Goal: Find specific page/section: Find specific page/section

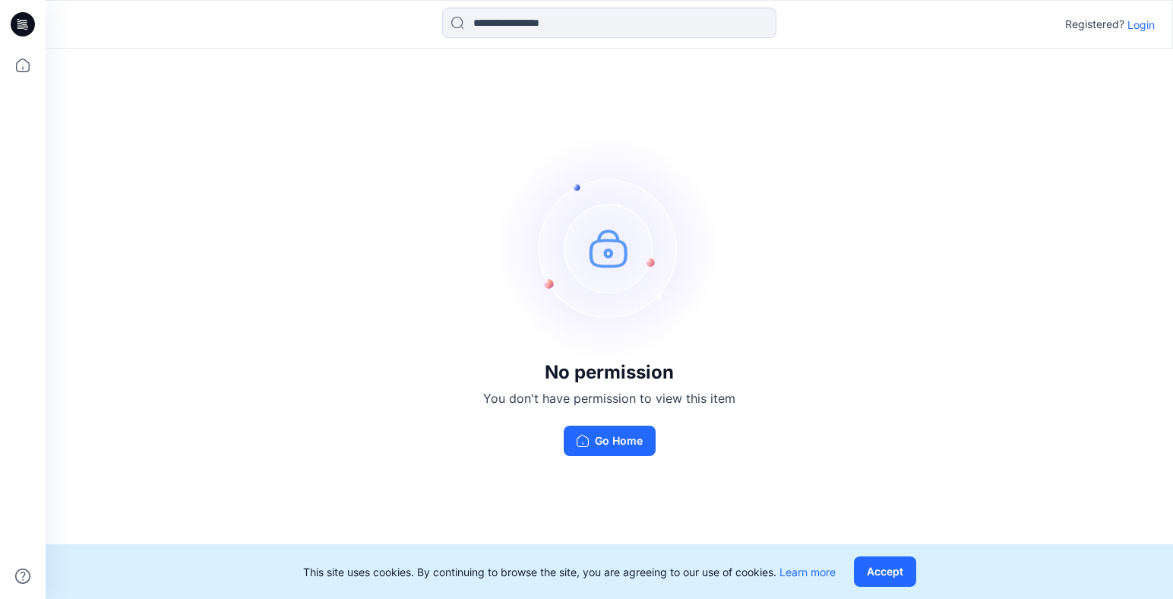
click at [1140, 24] on p "Login" at bounding box center [1141, 25] width 27 height 16
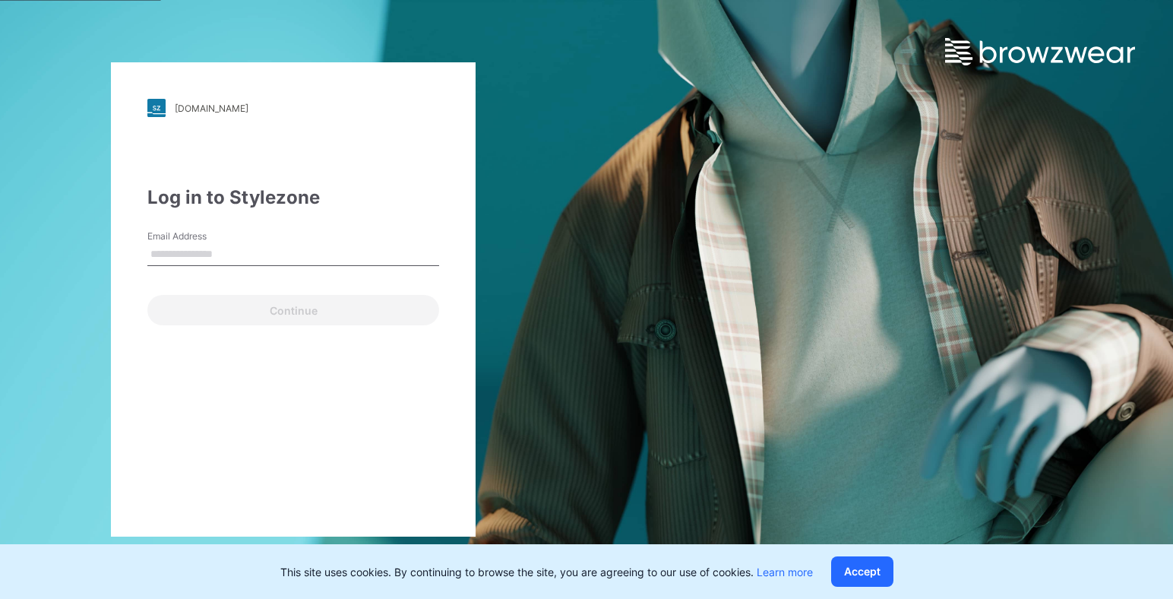
type input "**********"
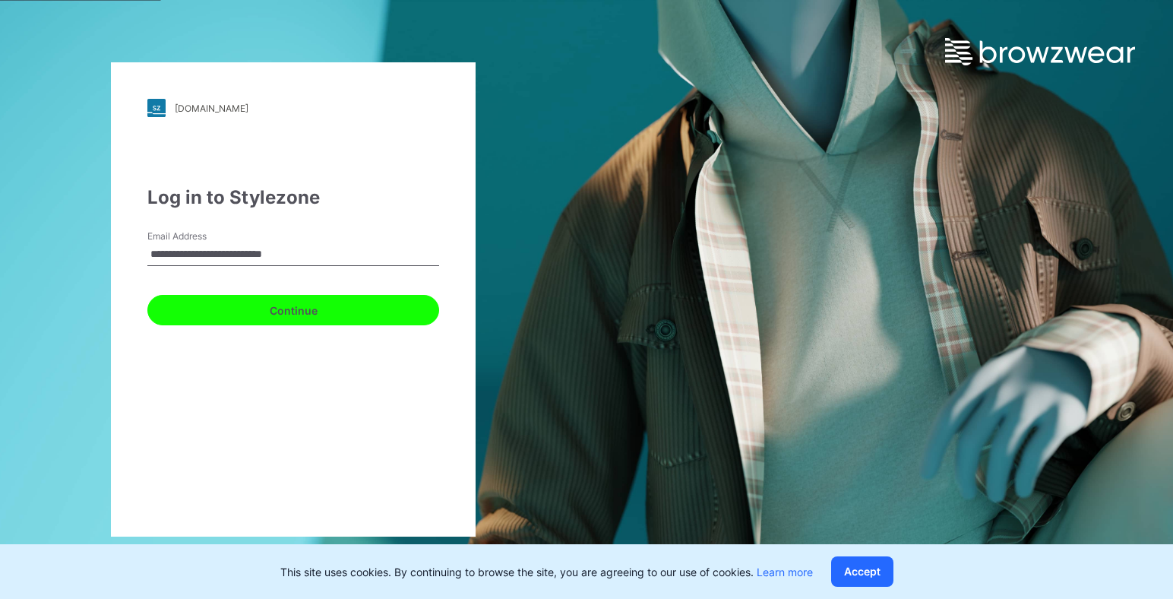
click at [340, 315] on button "Continue" at bounding box center [293, 310] width 292 height 30
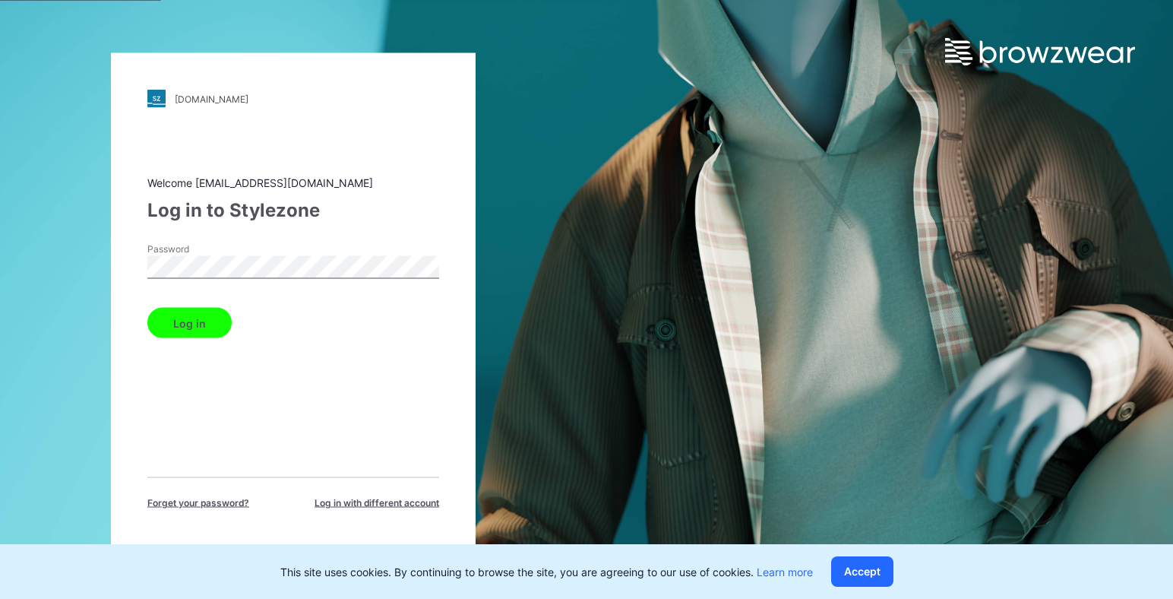
click at [188, 331] on button "Log in" at bounding box center [189, 323] width 84 height 30
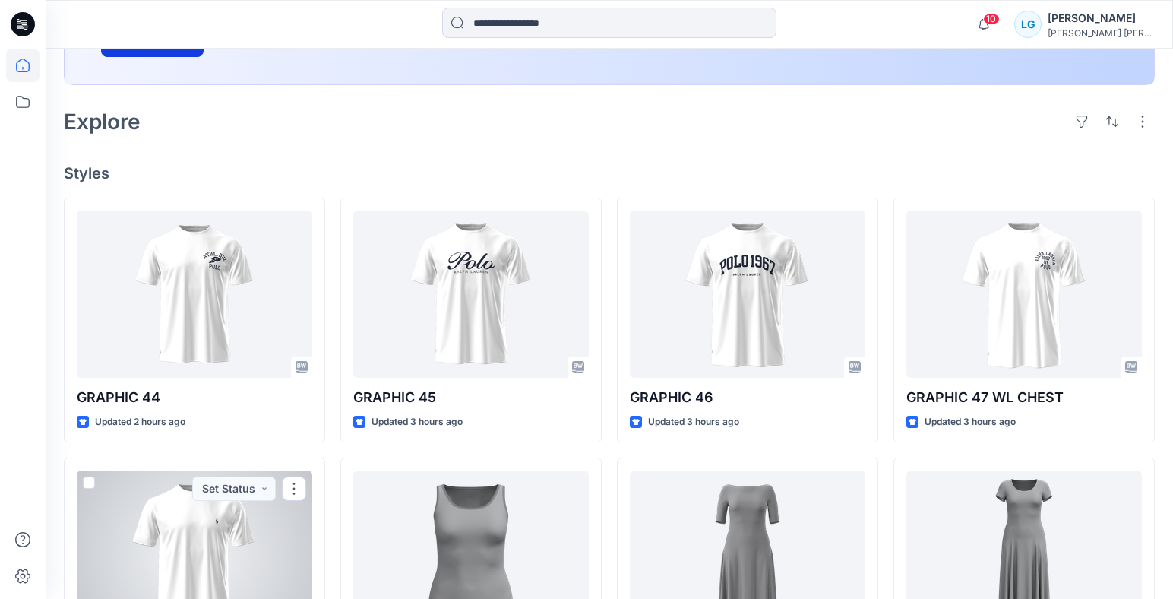
scroll to position [191, 0]
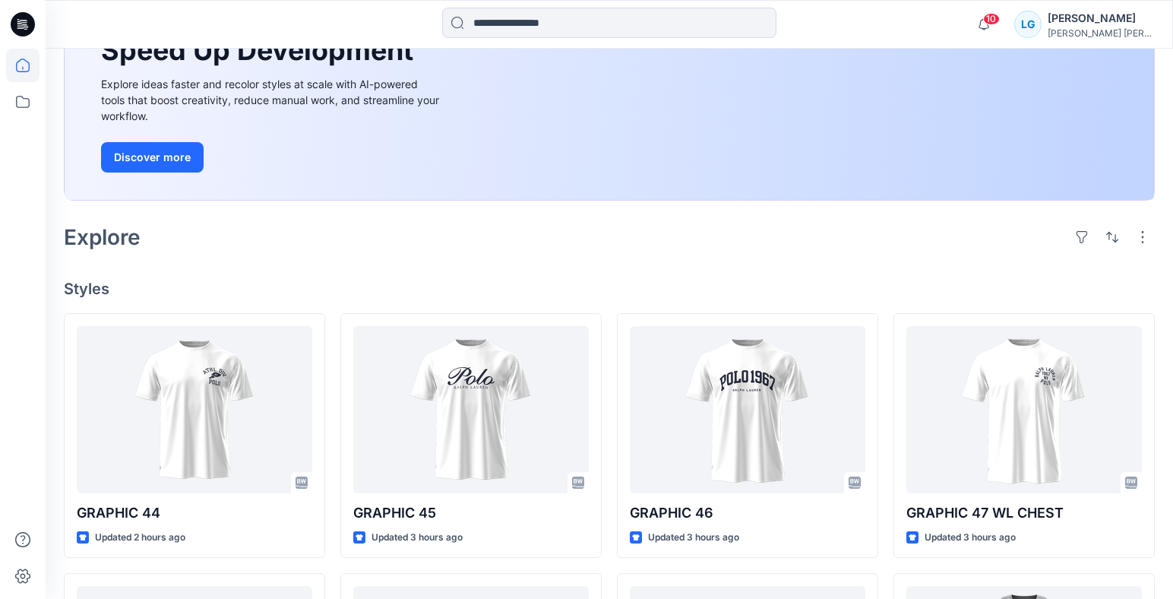
click at [25, 27] on icon at bounding box center [23, 24] width 24 height 24
click at [22, 100] on icon at bounding box center [22, 101] width 33 height 33
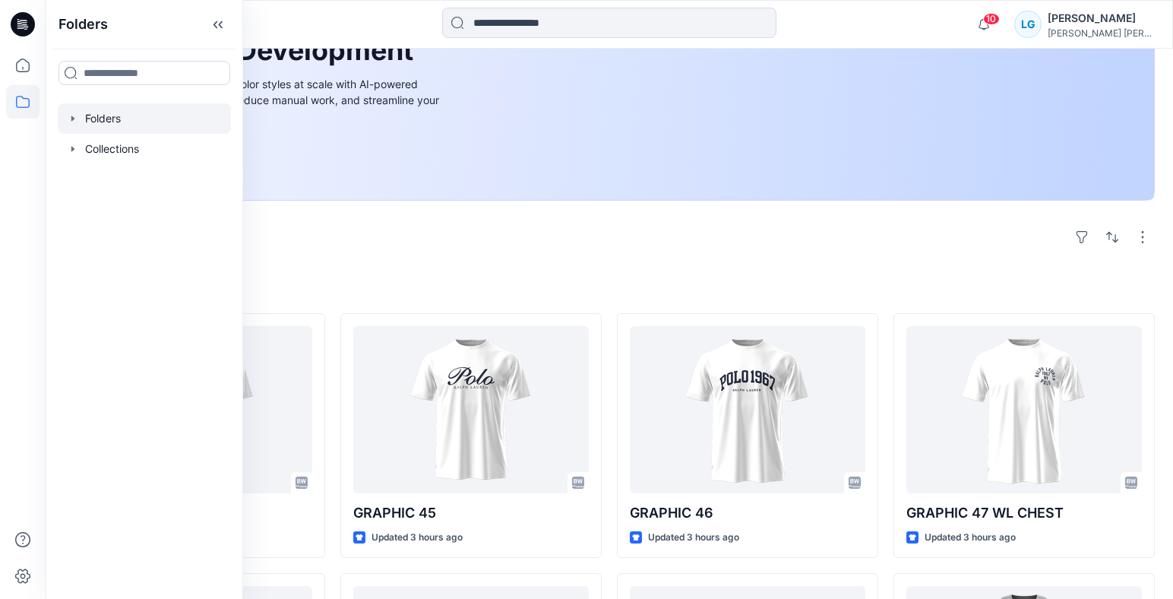
click at [81, 122] on div at bounding box center [144, 118] width 173 height 30
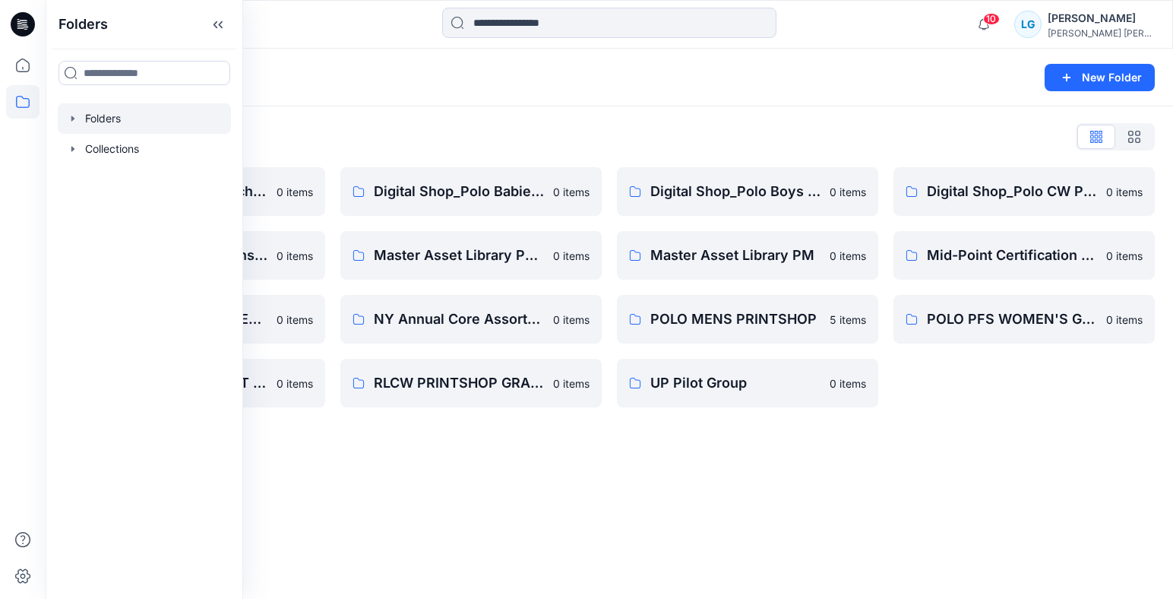
click at [450, 462] on div "Folders New Folder Folders List (TEMP) Folder Hierarchy_ Reviews 0 items Digita…" at bounding box center [610, 324] width 1128 height 550
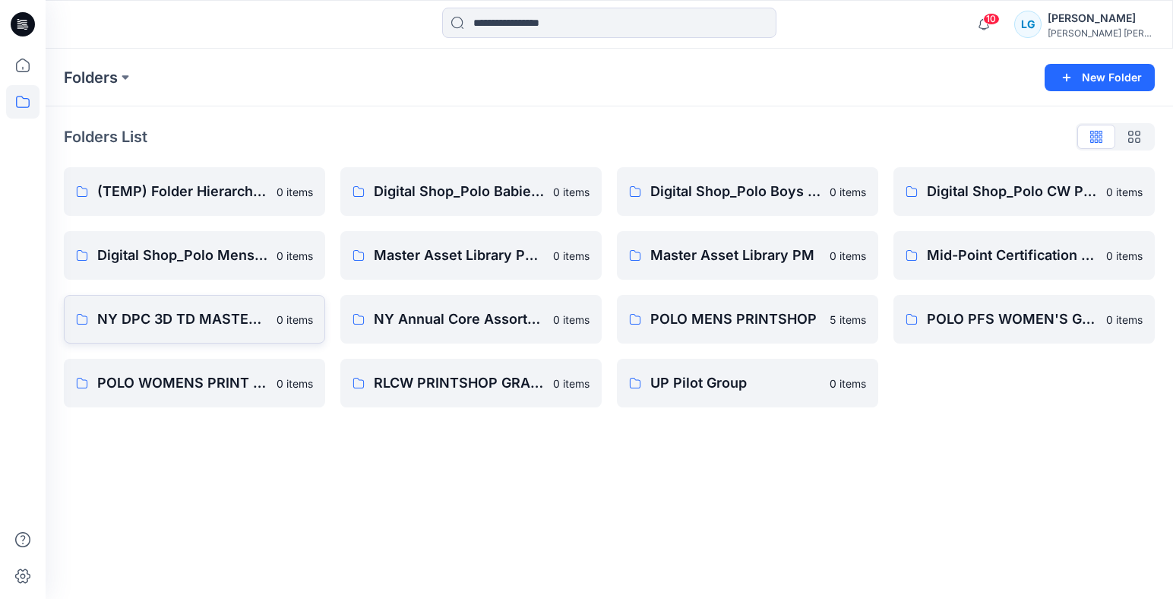
click at [203, 312] on p "NY DPC 3D TD MASTER PCW LIBRARY" at bounding box center [182, 318] width 170 height 21
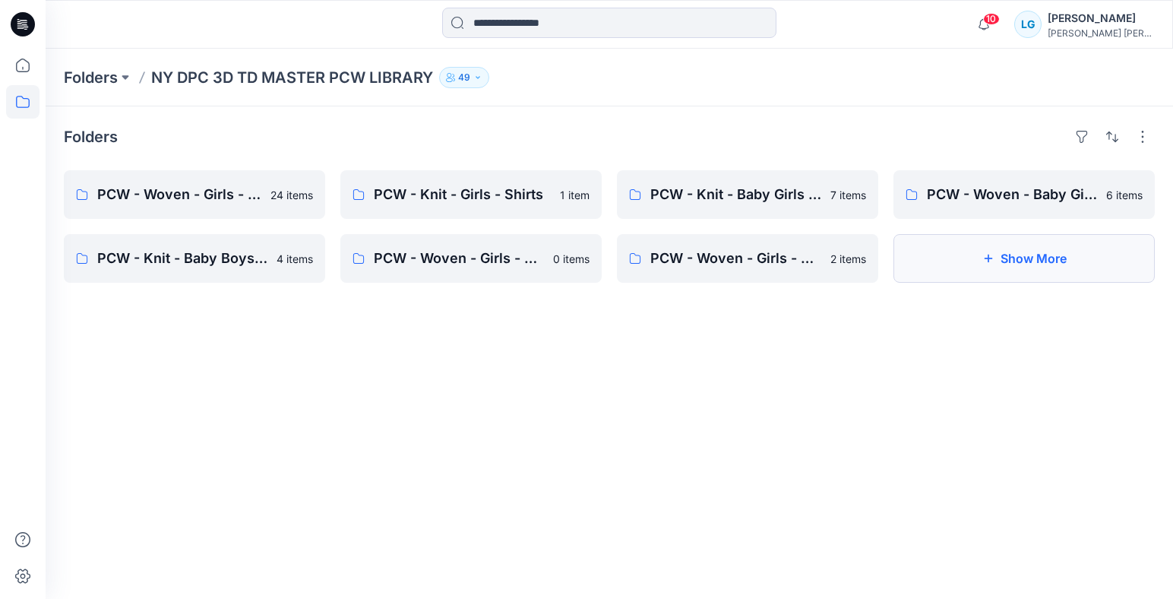
click at [985, 265] on button "Show More" at bounding box center [1024, 258] width 261 height 49
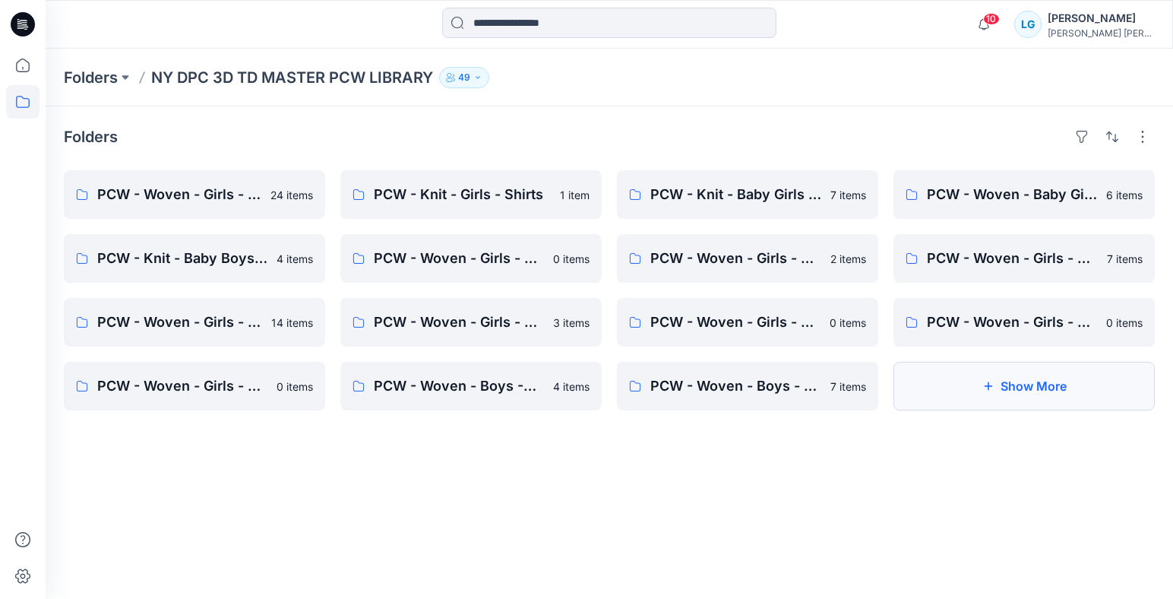
click at [965, 389] on button "Show More" at bounding box center [1024, 386] width 261 height 49
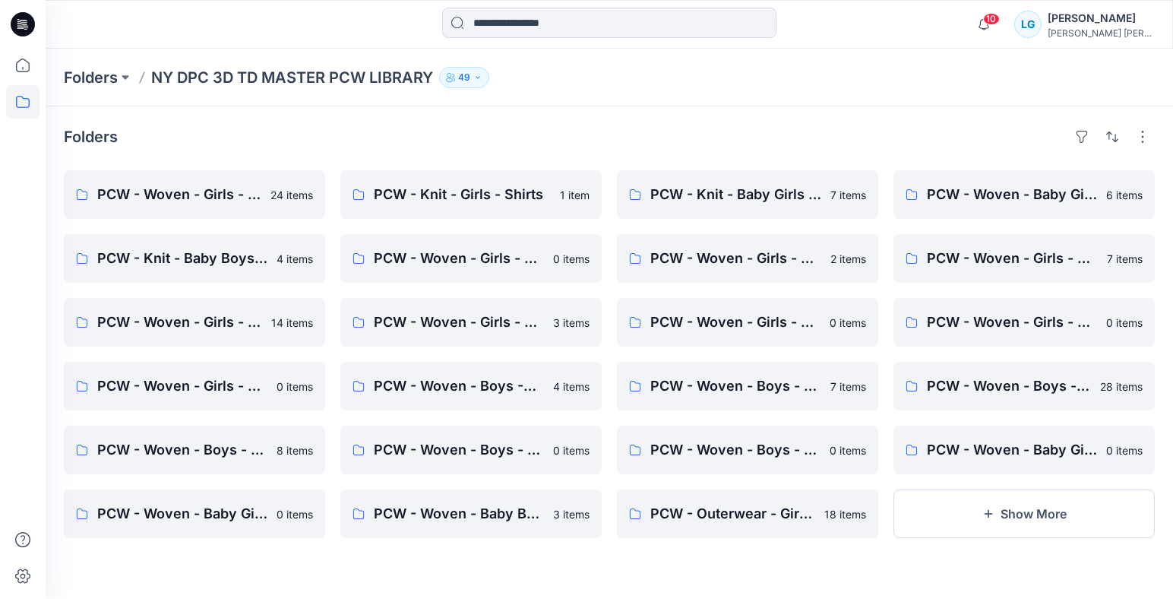
click at [761, 578] on div "Folders PCW - Woven - Girls - Dresses / One Piece 24 items PCW - Knit - Baby Bo…" at bounding box center [610, 352] width 1128 height 492
click at [927, 529] on button "Show More" at bounding box center [1024, 513] width 261 height 49
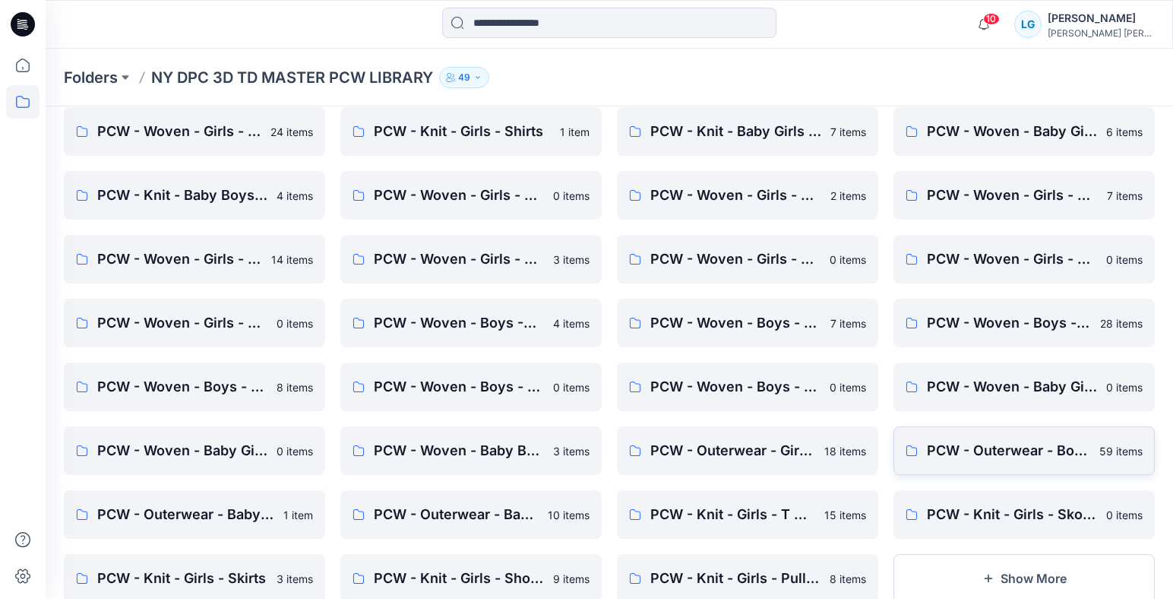
scroll to position [109, 0]
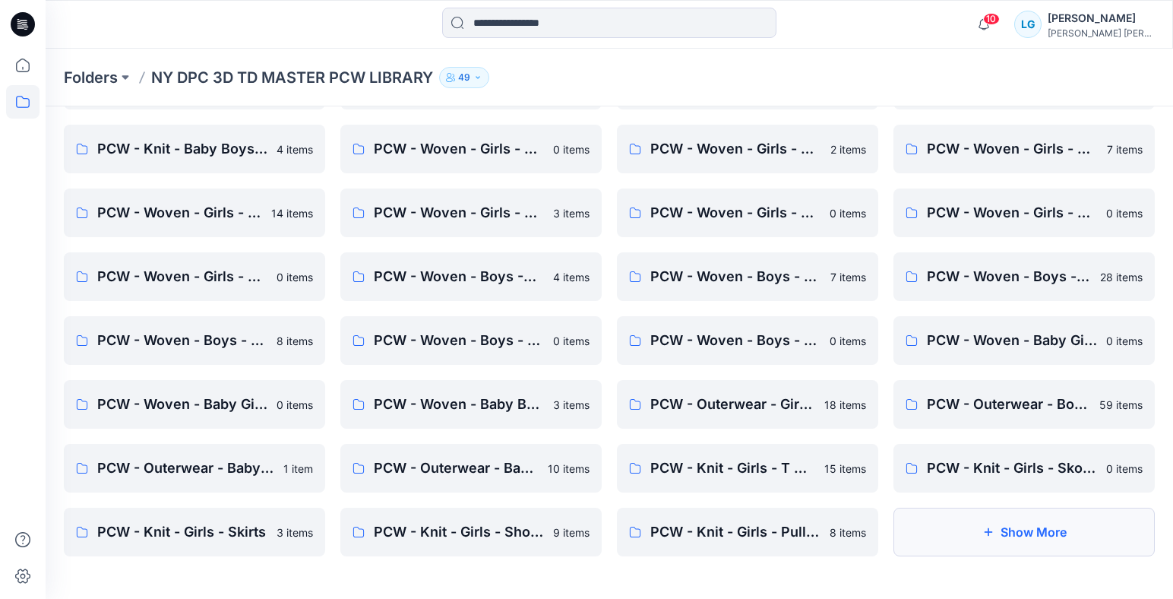
click at [966, 537] on button "Show More" at bounding box center [1024, 532] width 261 height 49
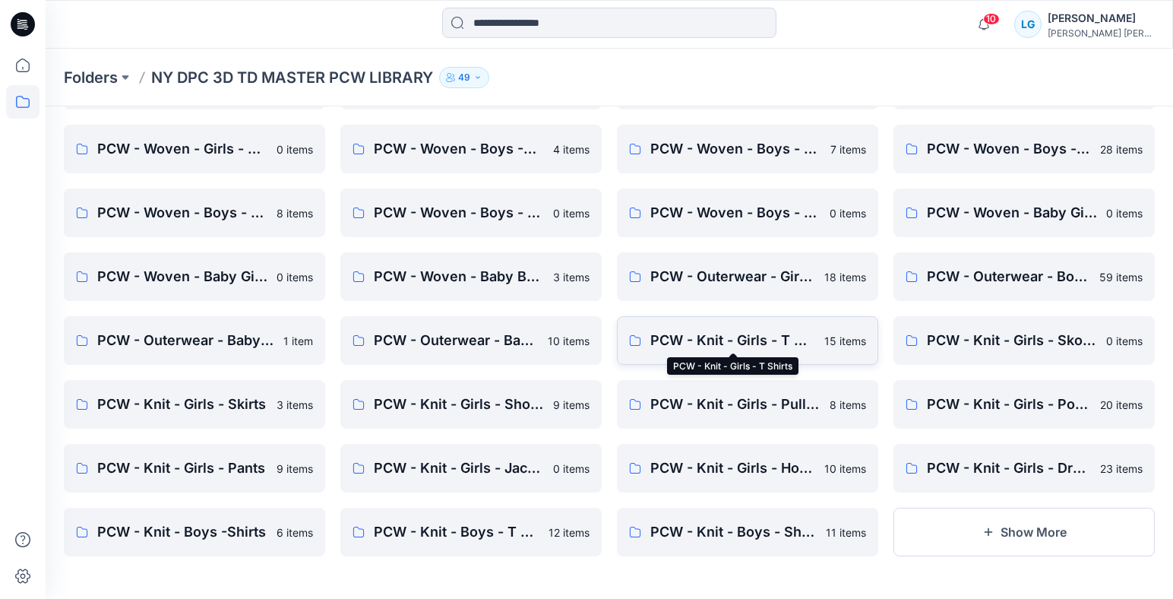
click at [769, 350] on p "PCW - Knit - Girls - T Shirts" at bounding box center [732, 340] width 165 height 21
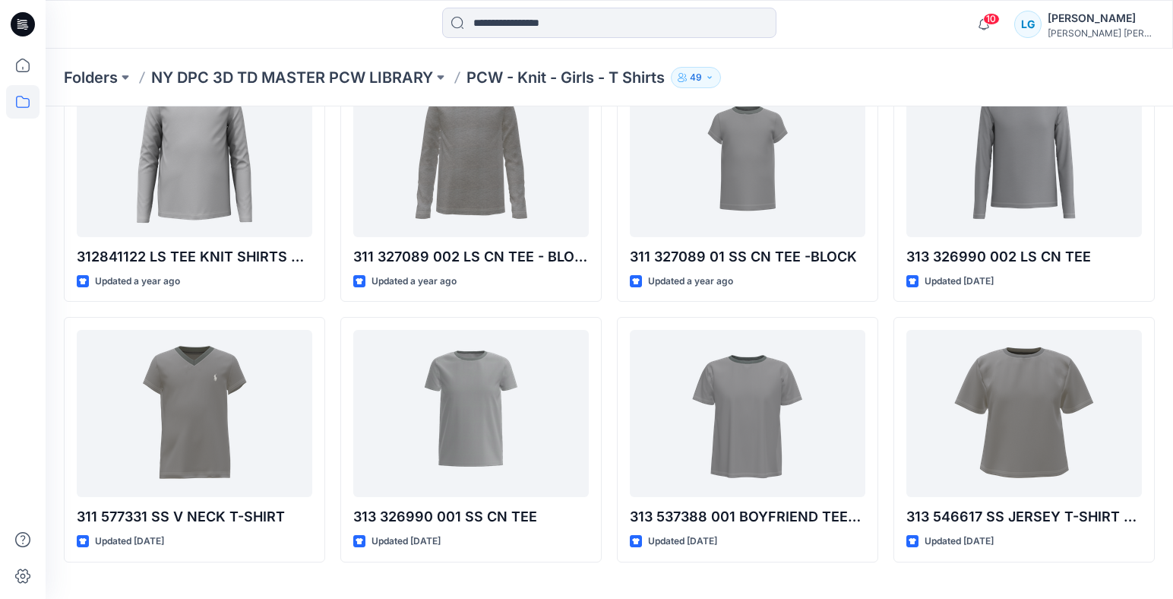
scroll to position [408, 0]
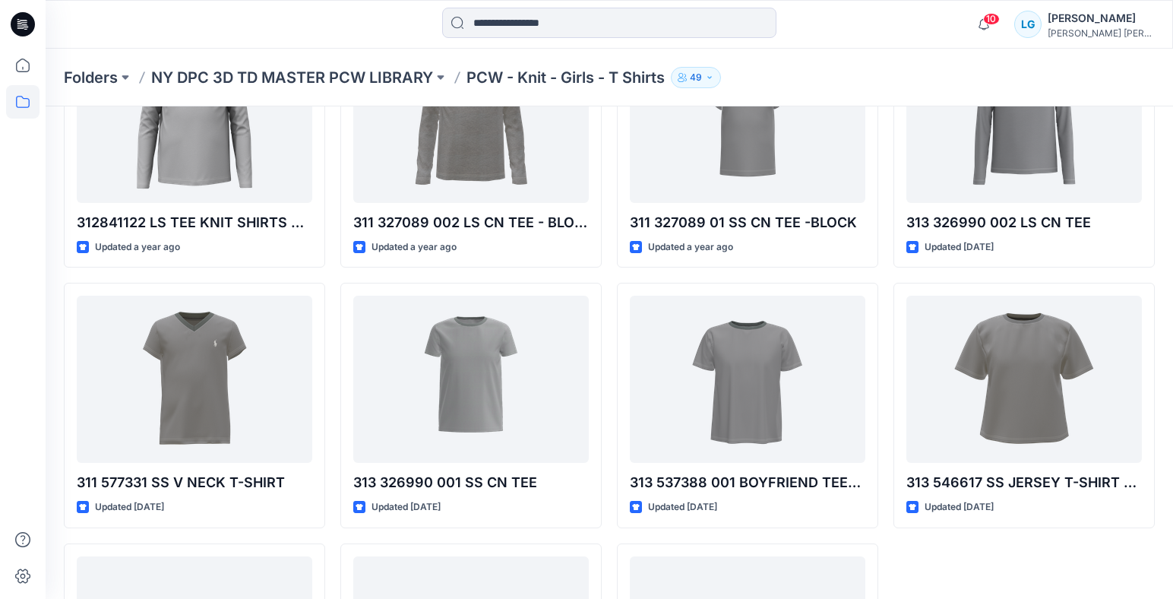
scroll to position [237, 0]
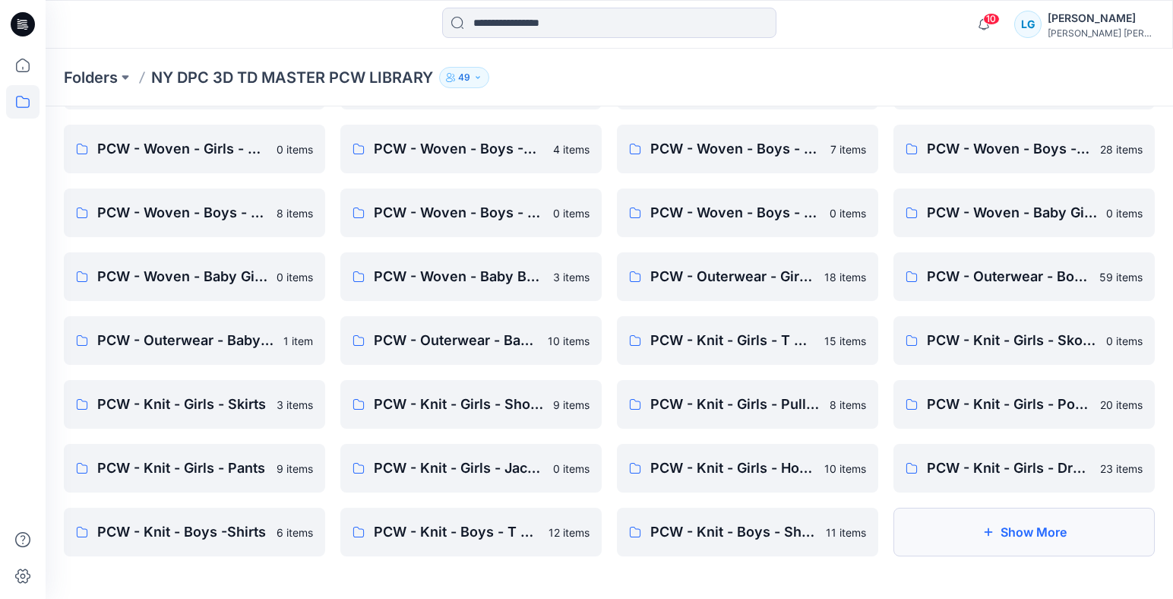
click at [995, 542] on button "Show More" at bounding box center [1024, 532] width 261 height 49
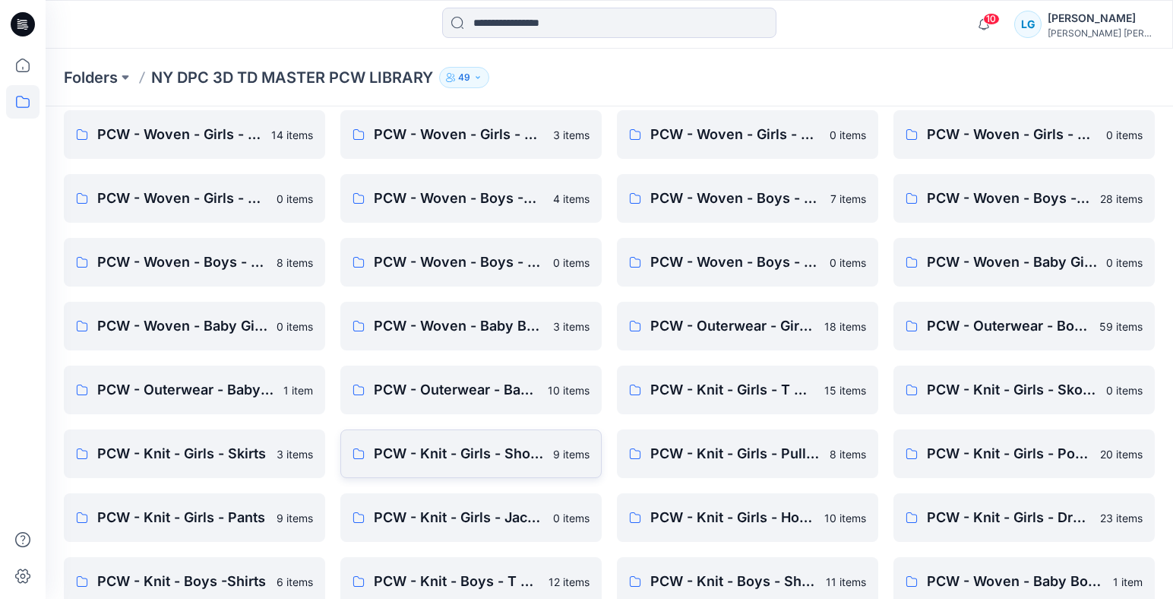
scroll to position [365, 0]
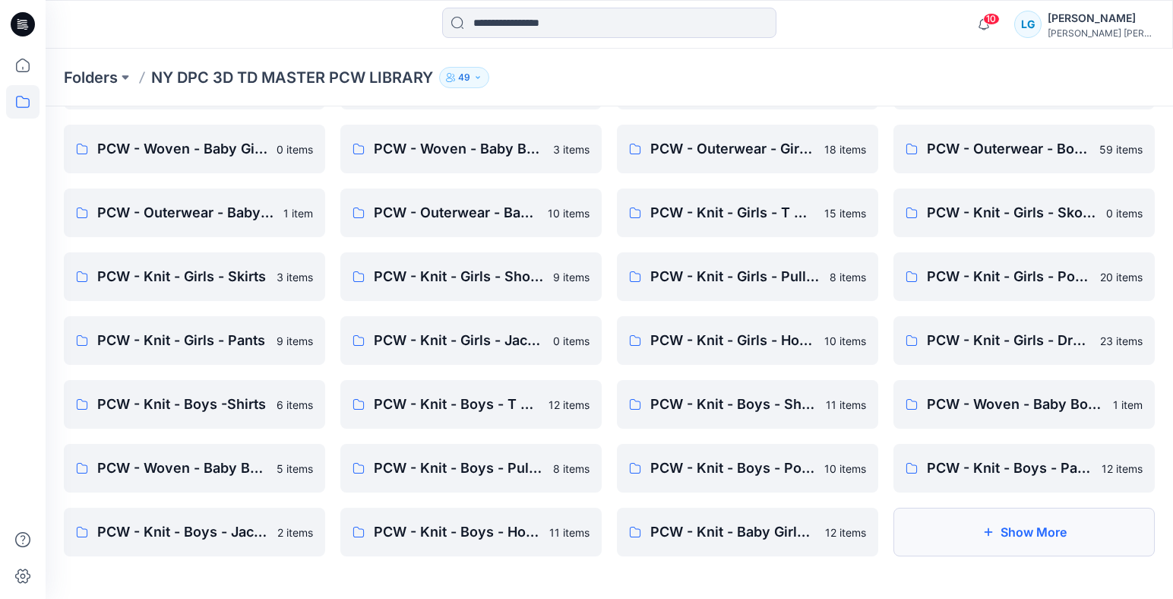
click at [960, 546] on button "Show More" at bounding box center [1024, 532] width 261 height 49
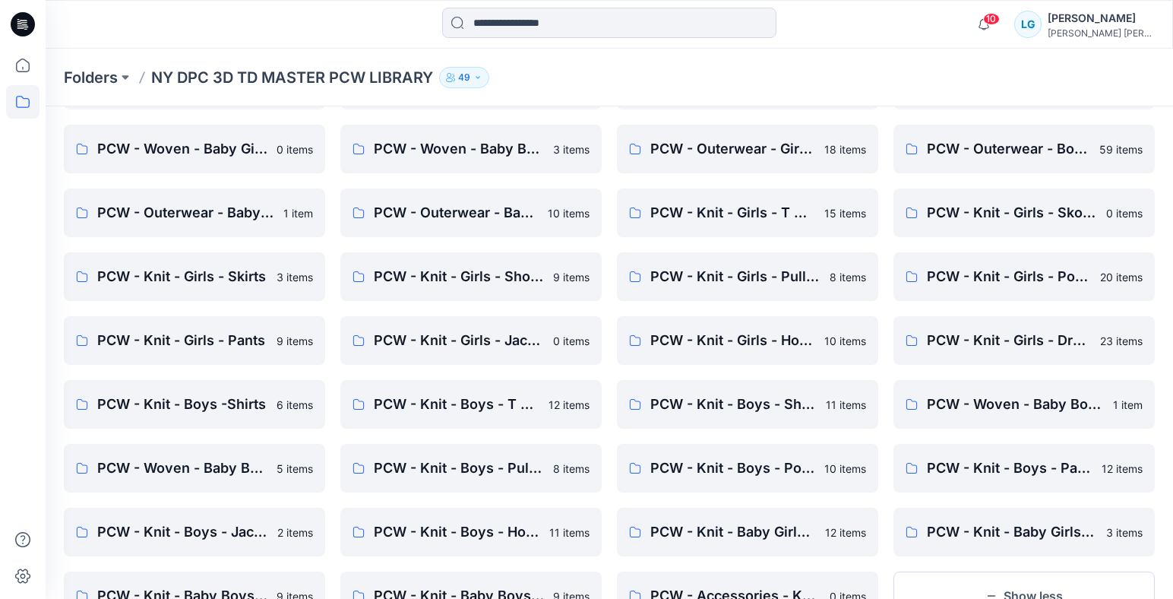
scroll to position [429, 0]
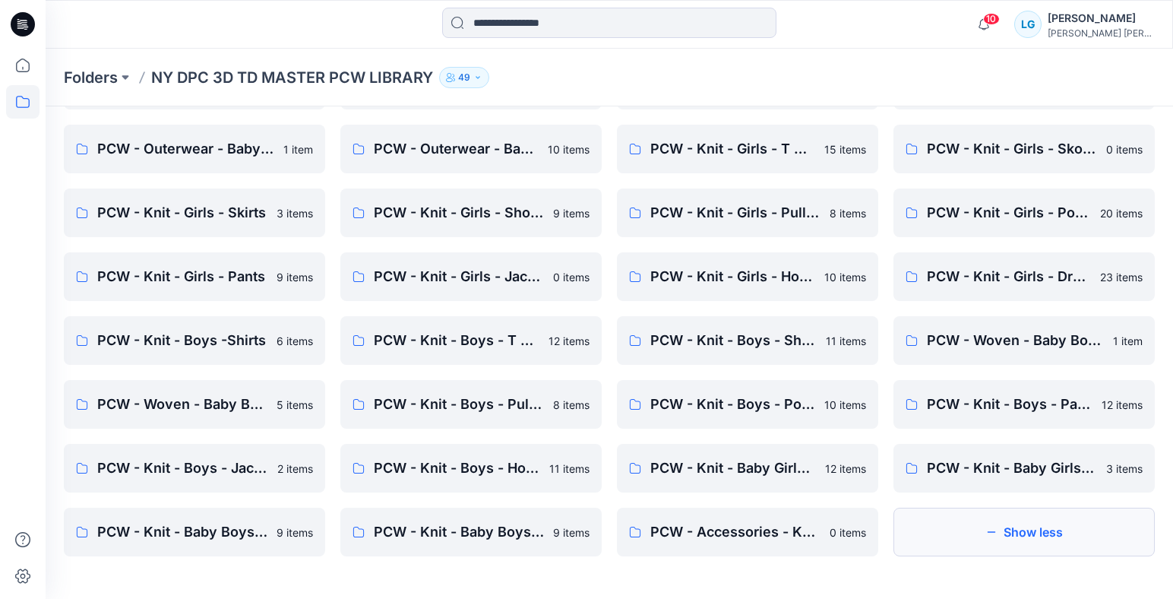
click at [962, 536] on button "Show less" at bounding box center [1024, 532] width 261 height 49
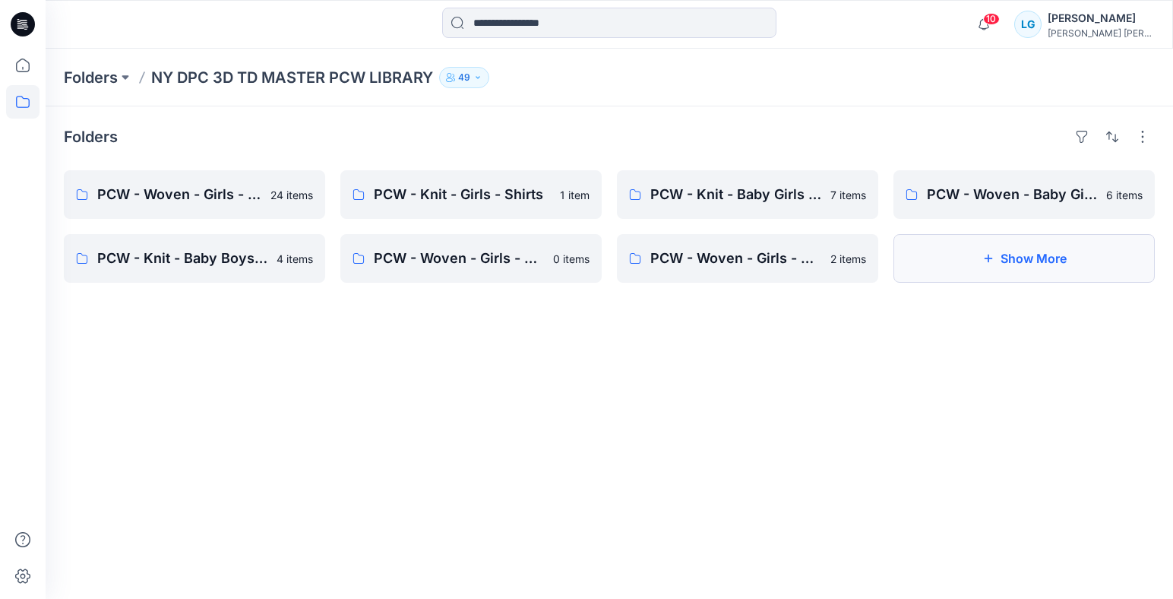
click at [941, 264] on button "Show More" at bounding box center [1024, 258] width 261 height 49
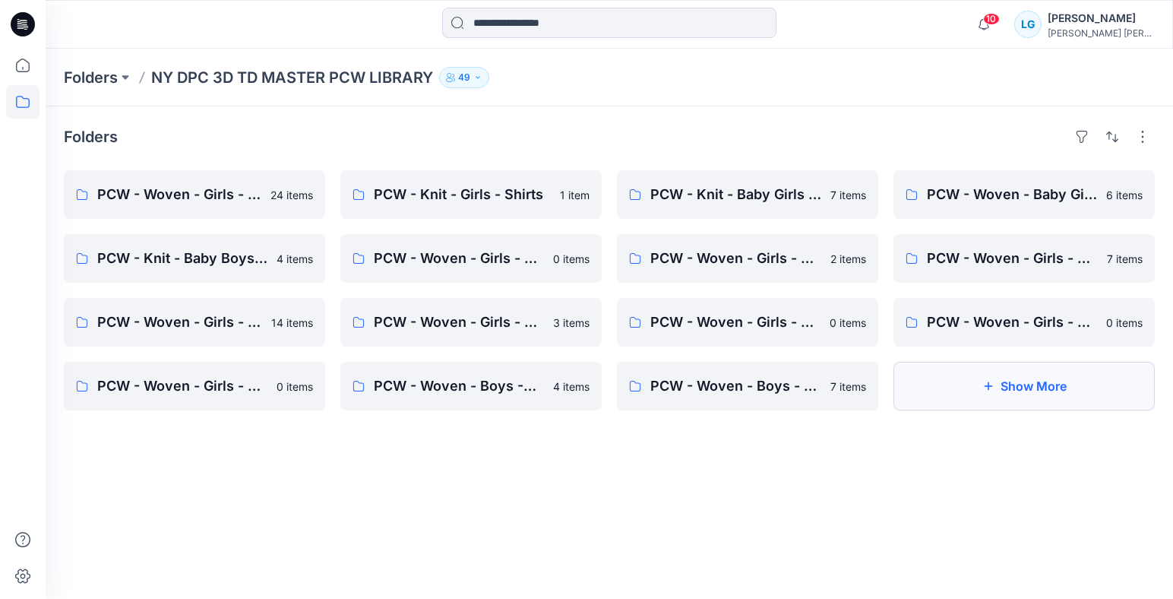
click at [938, 378] on button "Show More" at bounding box center [1024, 386] width 261 height 49
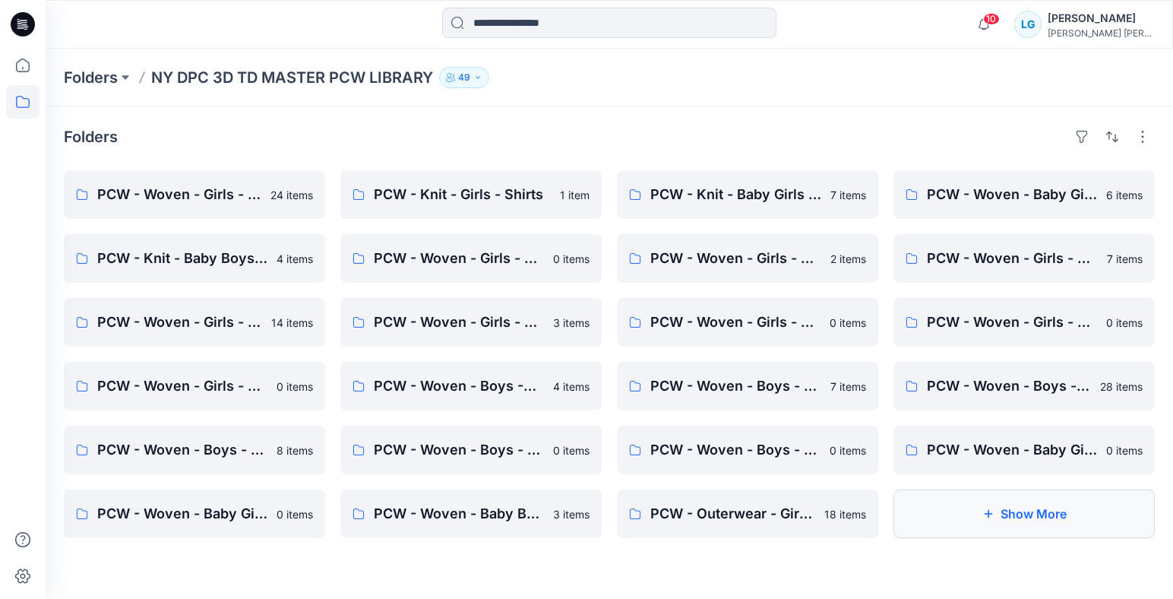
click at [945, 515] on button "Show More" at bounding box center [1024, 513] width 261 height 49
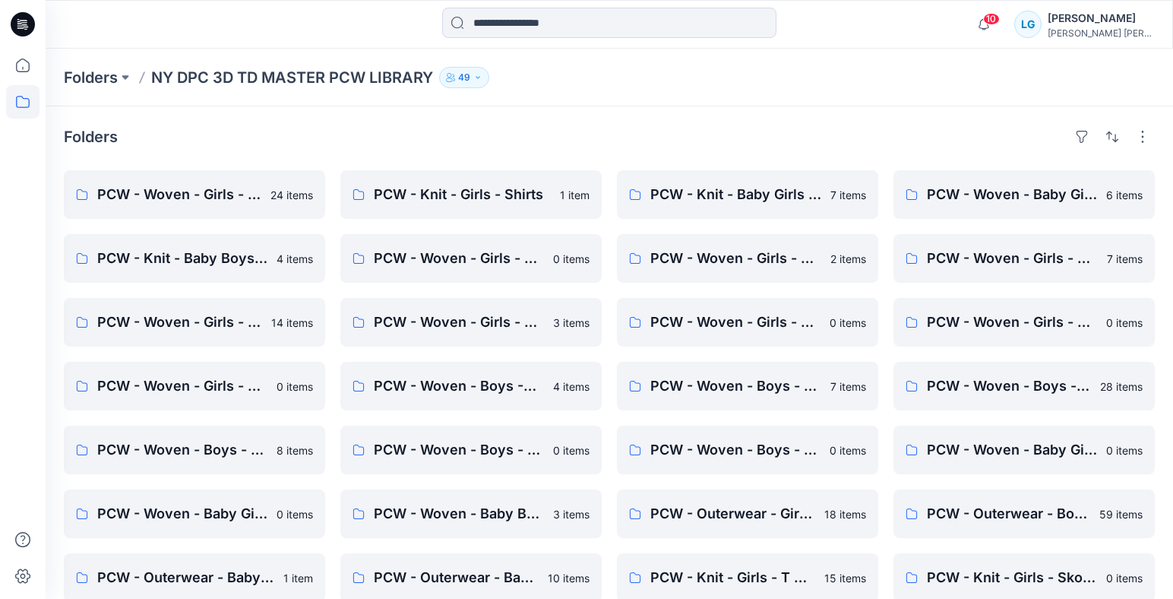
scroll to position [109, 0]
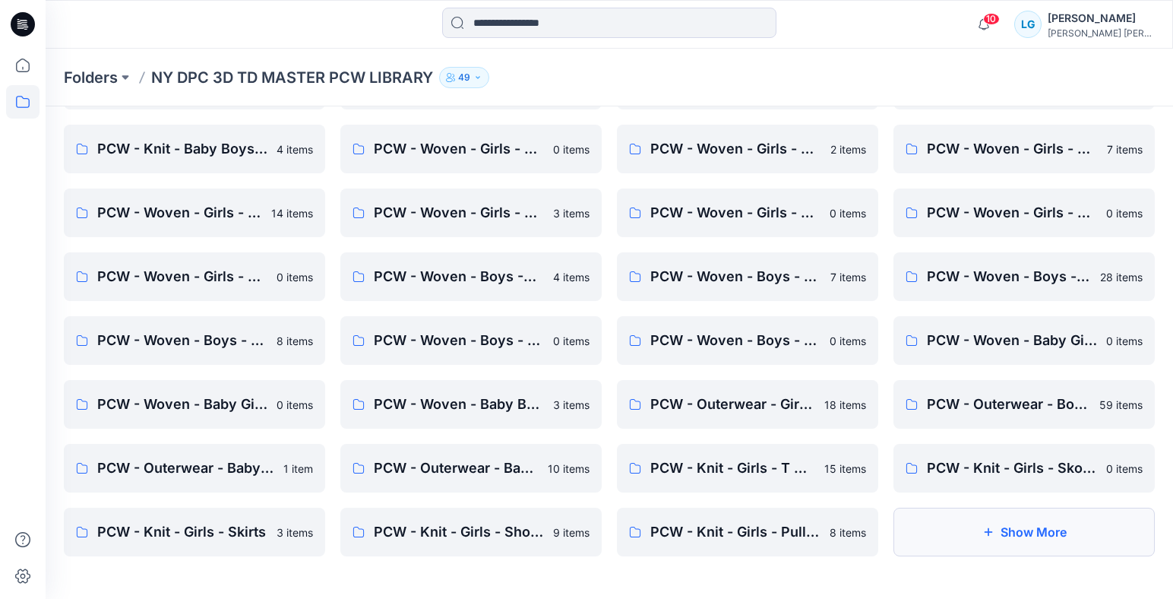
click at [942, 533] on button "Show More" at bounding box center [1024, 532] width 261 height 49
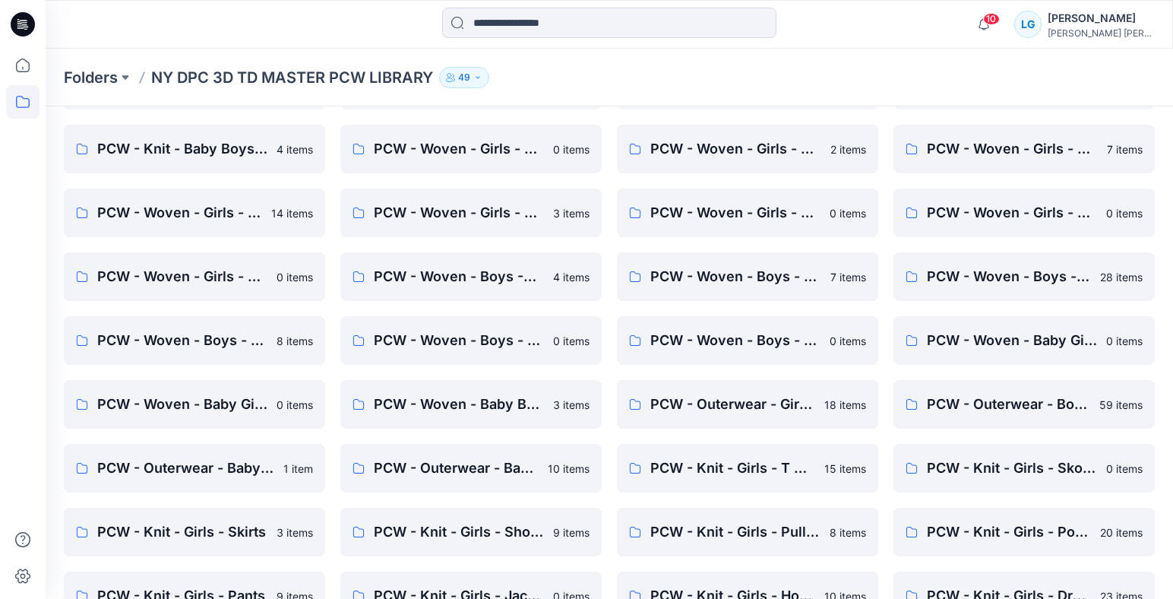
scroll to position [237, 0]
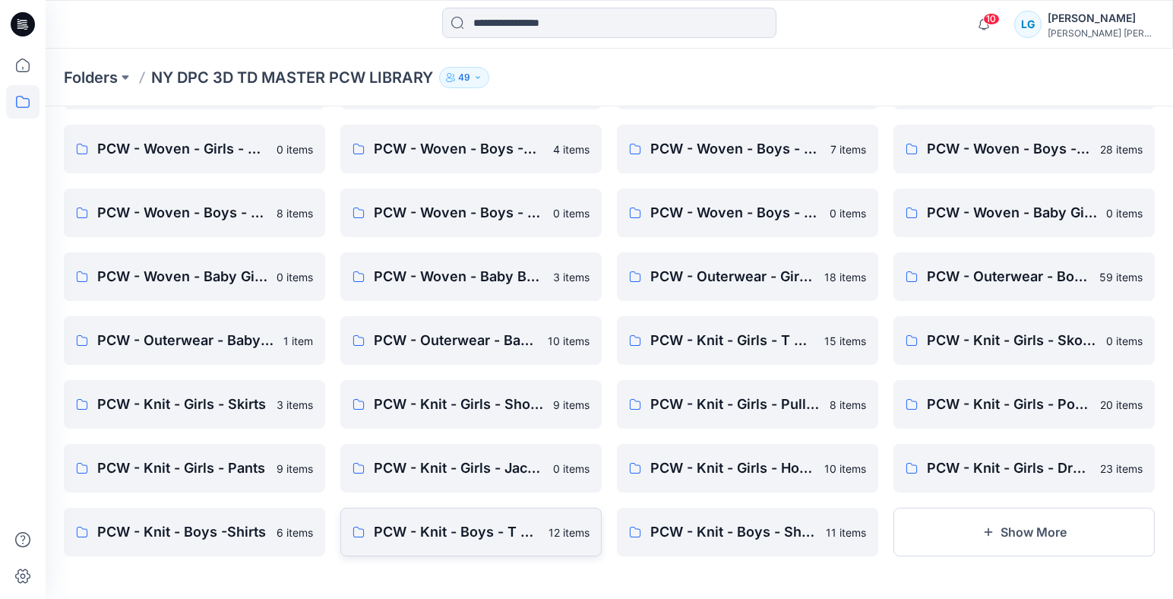
click at [467, 543] on link "PCW - Knit - Boys - T Shirts 12 items" at bounding box center [470, 532] width 261 height 49
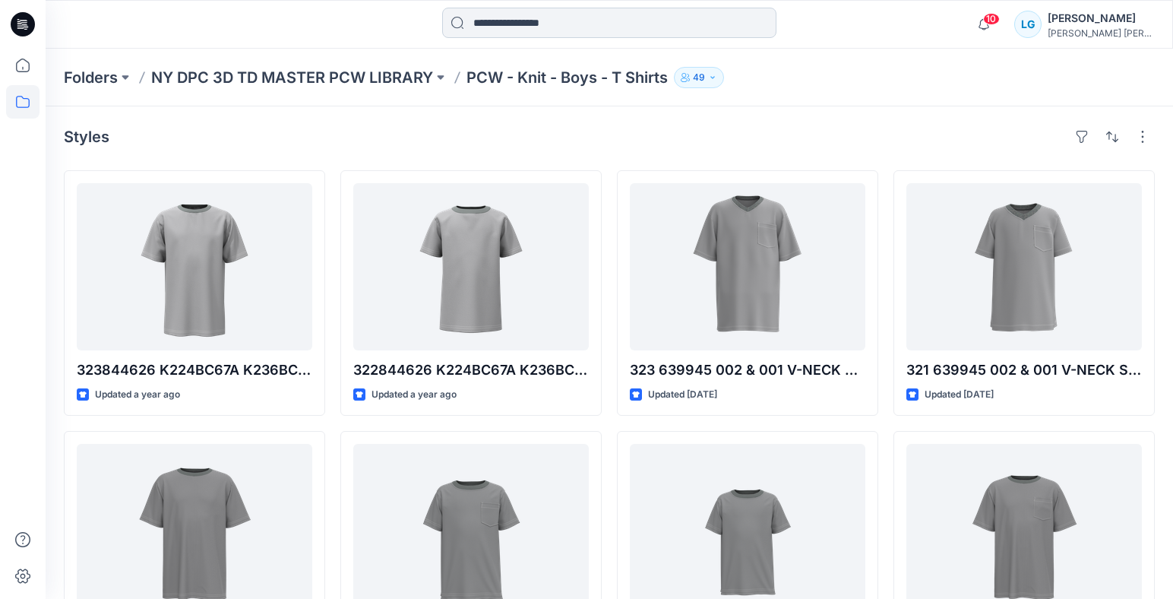
click at [527, 21] on input at bounding box center [609, 23] width 334 height 30
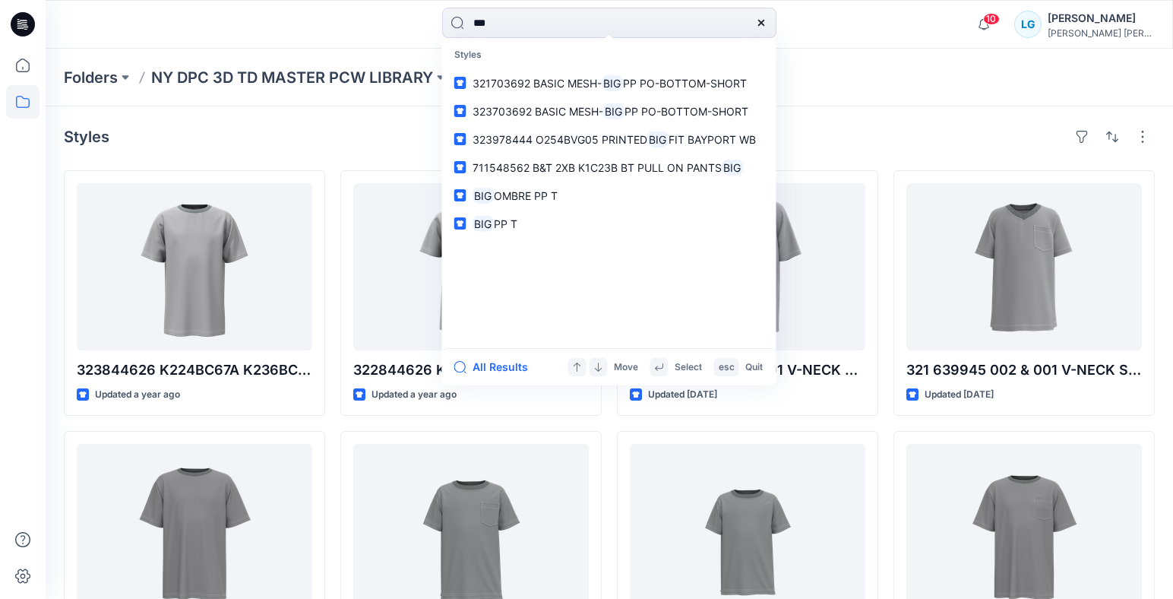
type input "***"
click at [877, 145] on div "Styles" at bounding box center [609, 137] width 1091 height 24
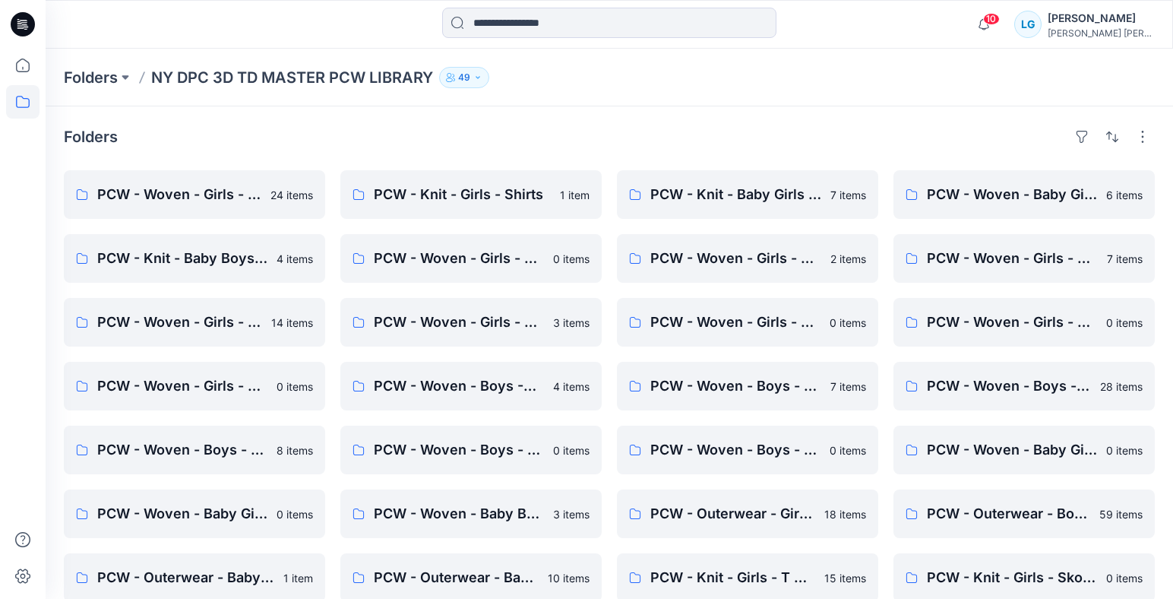
scroll to position [237, 0]
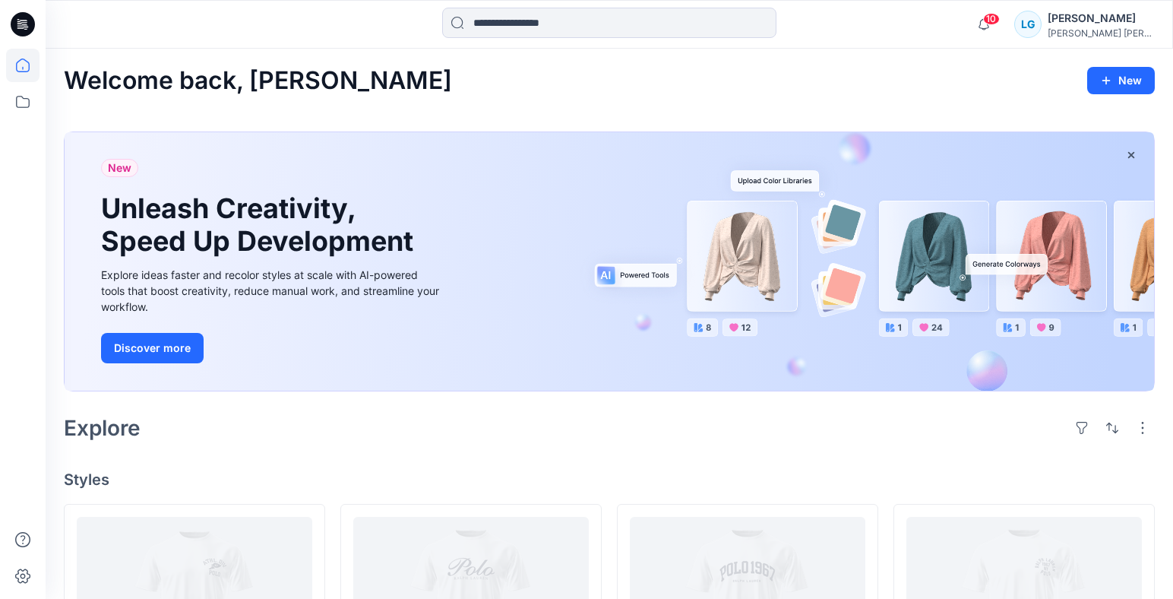
scroll to position [191, 0]
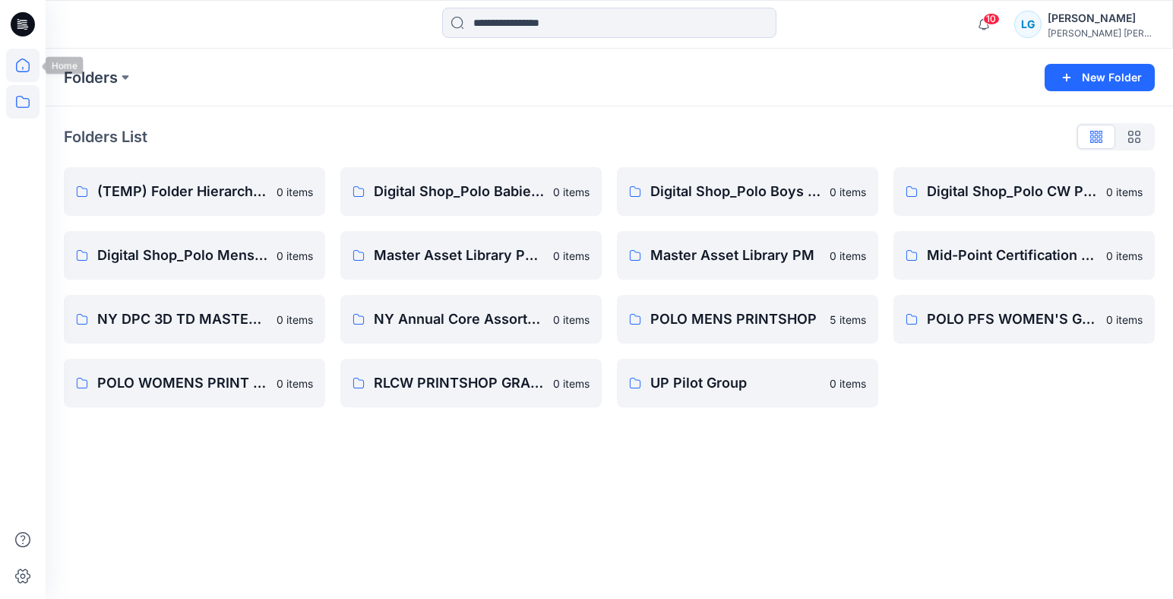
click at [17, 65] on icon at bounding box center [23, 66] width 14 height 14
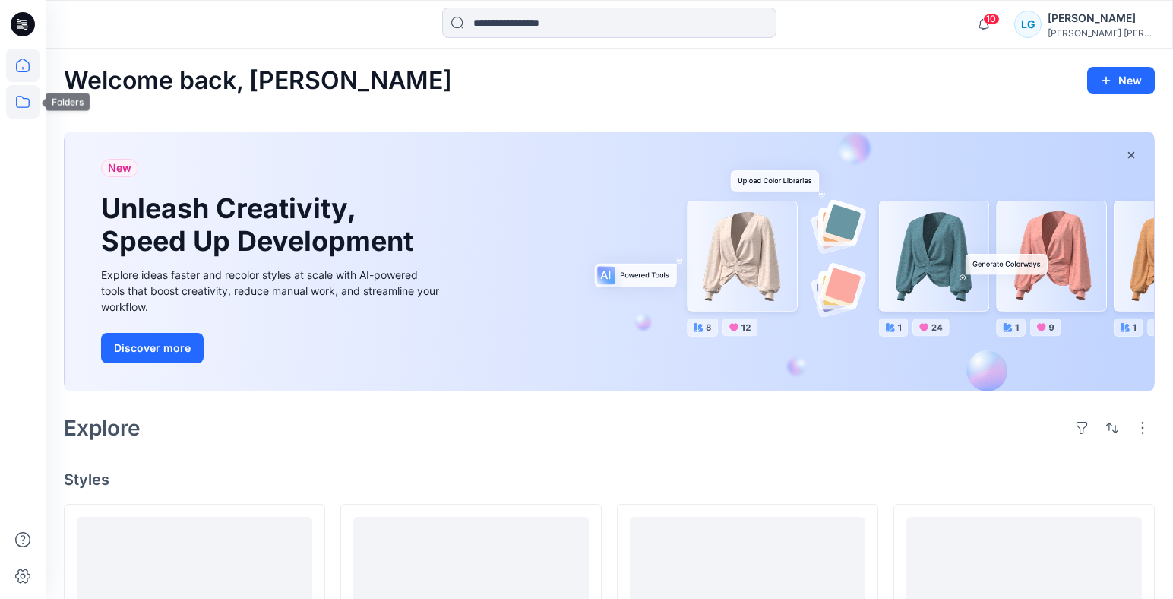
click at [24, 98] on icon at bounding box center [23, 102] width 14 height 12
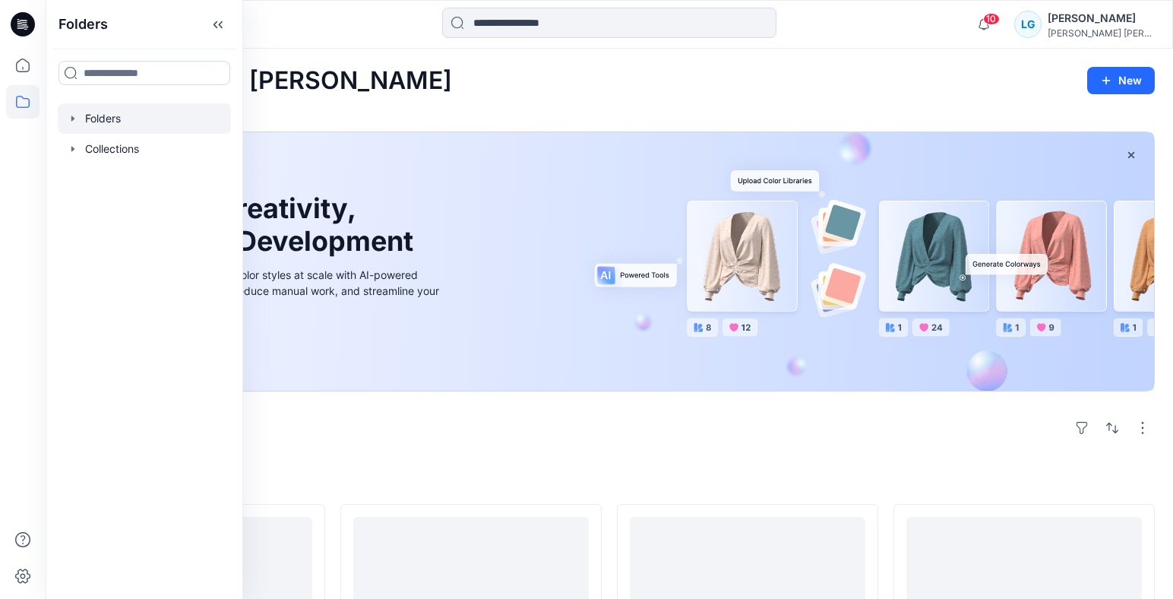
click at [77, 116] on icon "button" at bounding box center [73, 118] width 12 height 12
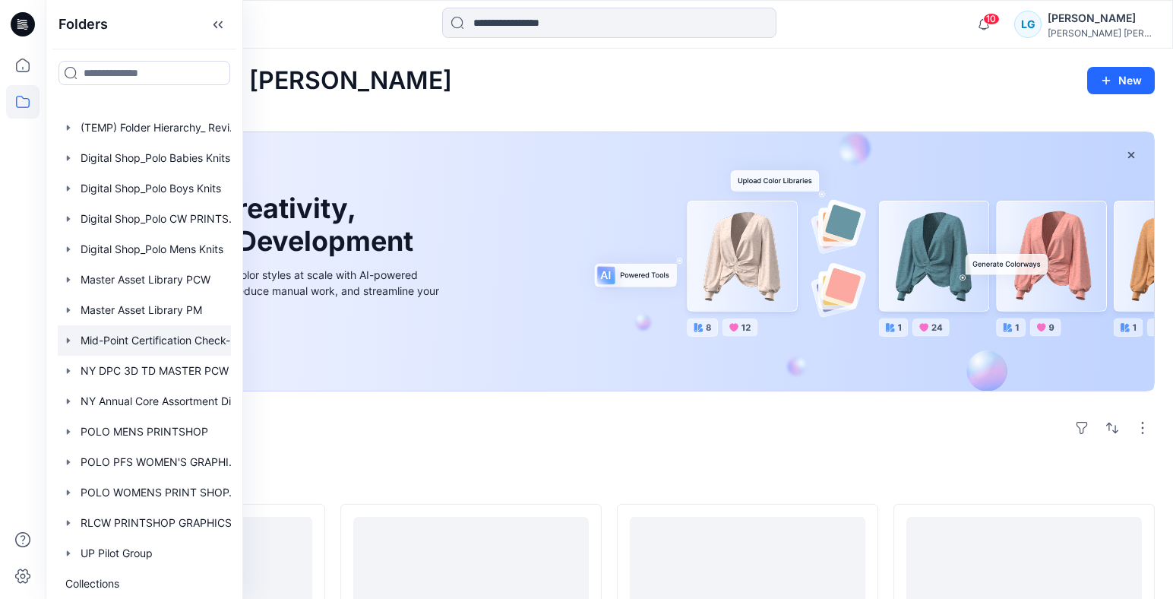
scroll to position [24, 43]
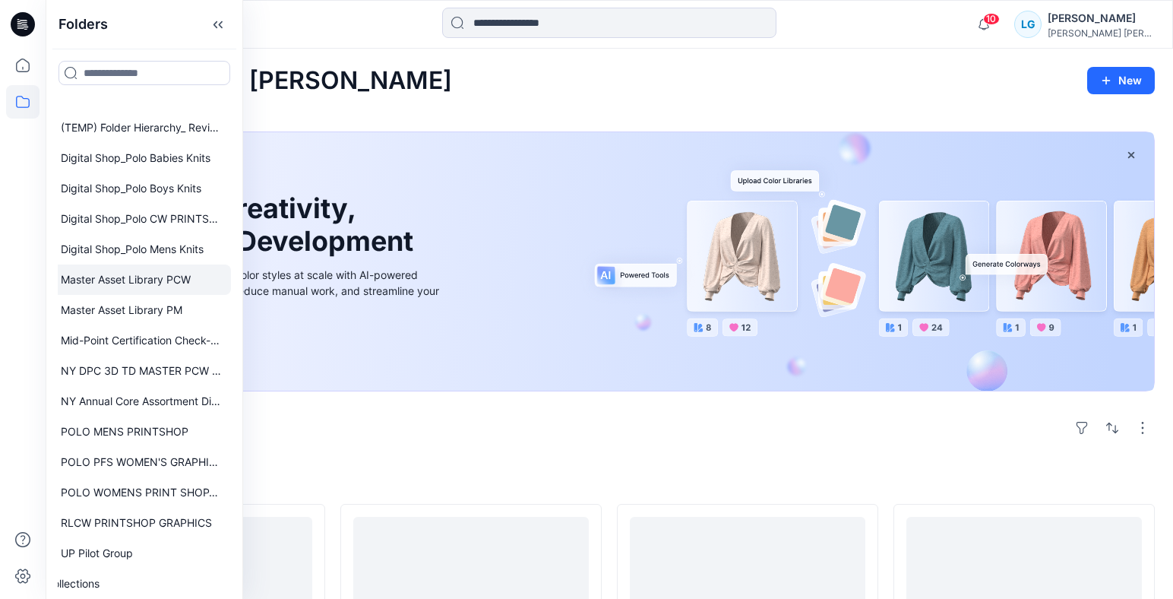
click at [149, 275] on div at bounding box center [124, 279] width 213 height 30
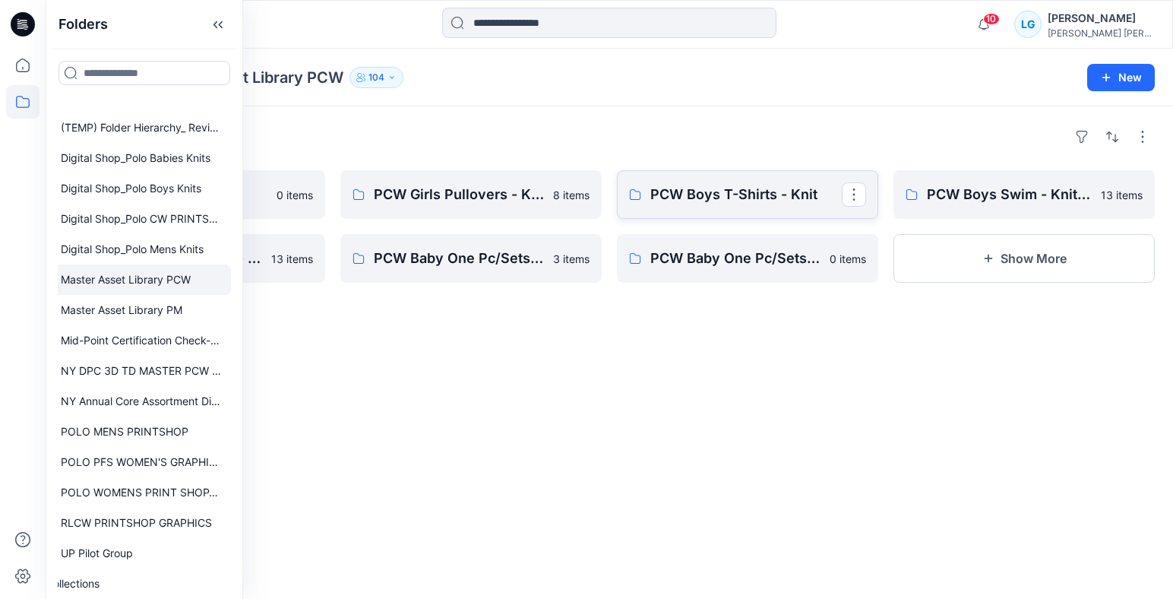
click at [781, 207] on link "PCW Boys T-Shirts - Knit" at bounding box center [747, 194] width 261 height 49
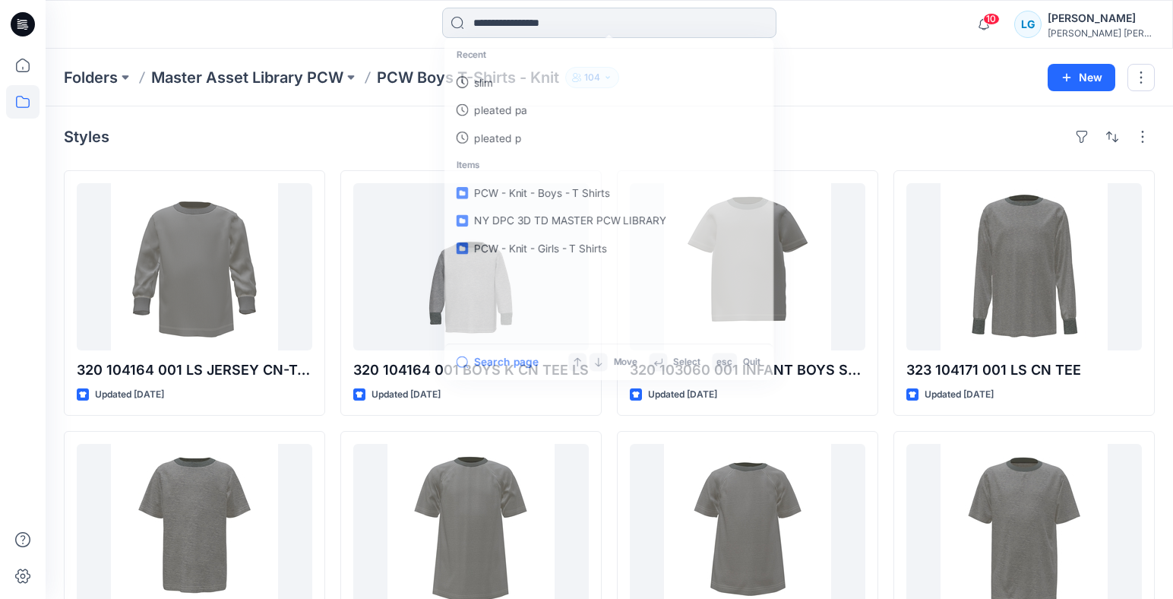
click at [514, 13] on input at bounding box center [609, 23] width 334 height 30
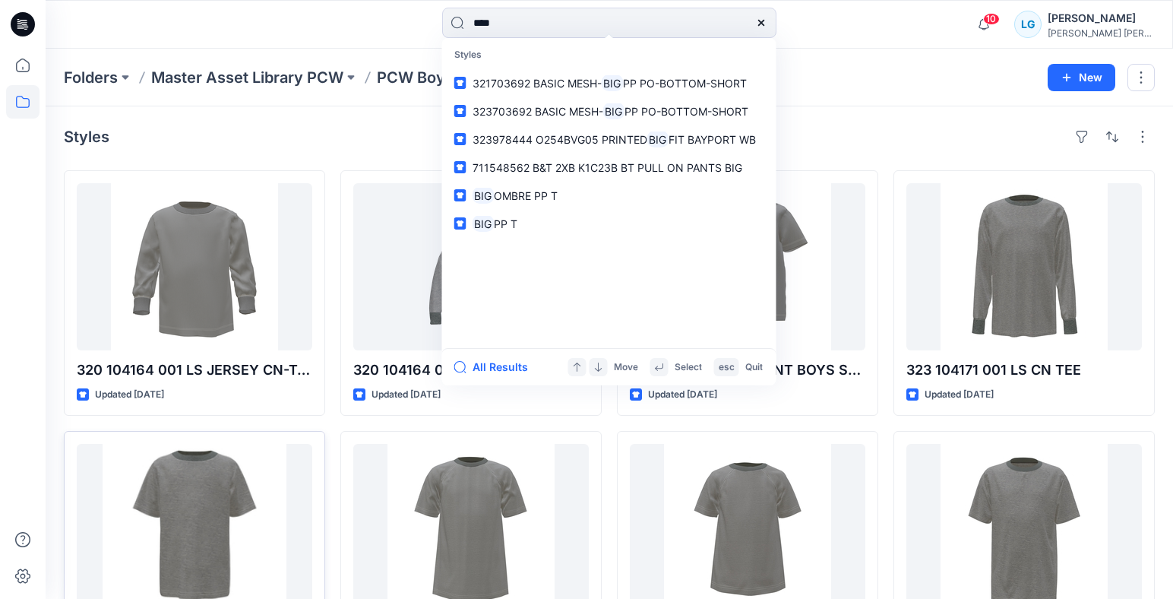
type input "***"
